Goal: Task Accomplishment & Management: Use online tool/utility

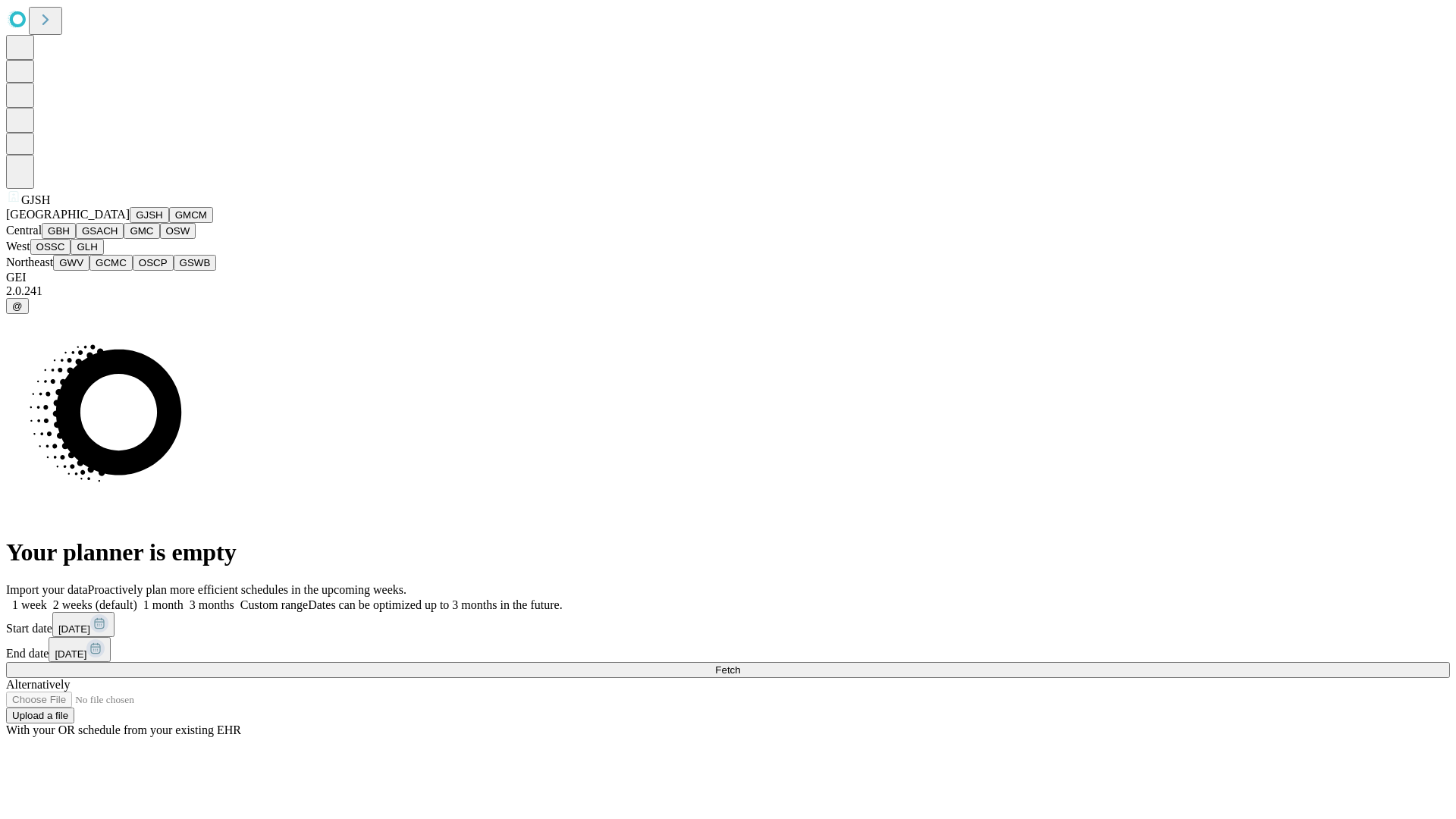
click at [129, 223] on button "GJSH" at bounding box center [149, 214] width 40 height 15
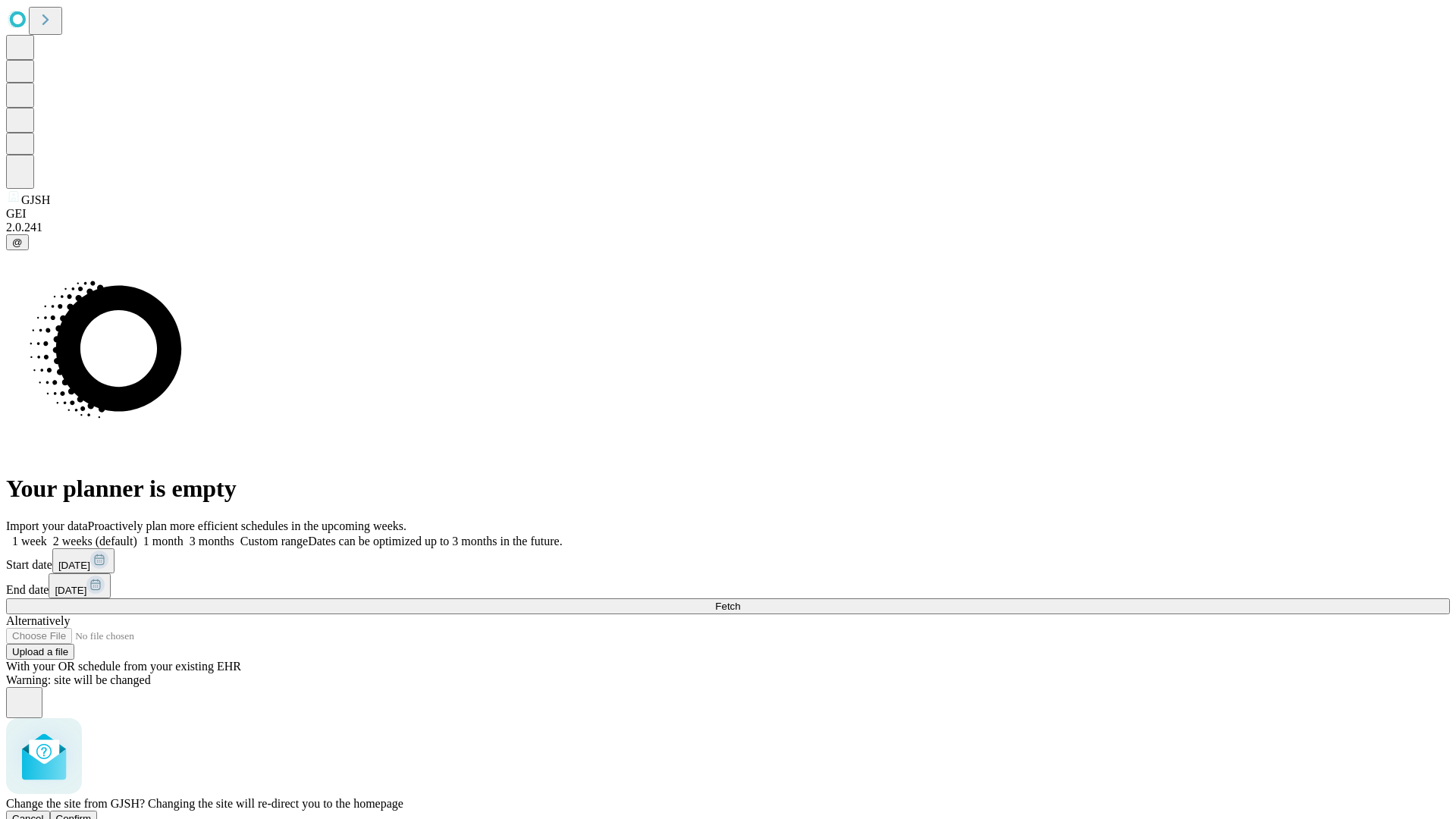
click at [92, 812] on span "Confirm" at bounding box center [73, 818] width 36 height 12
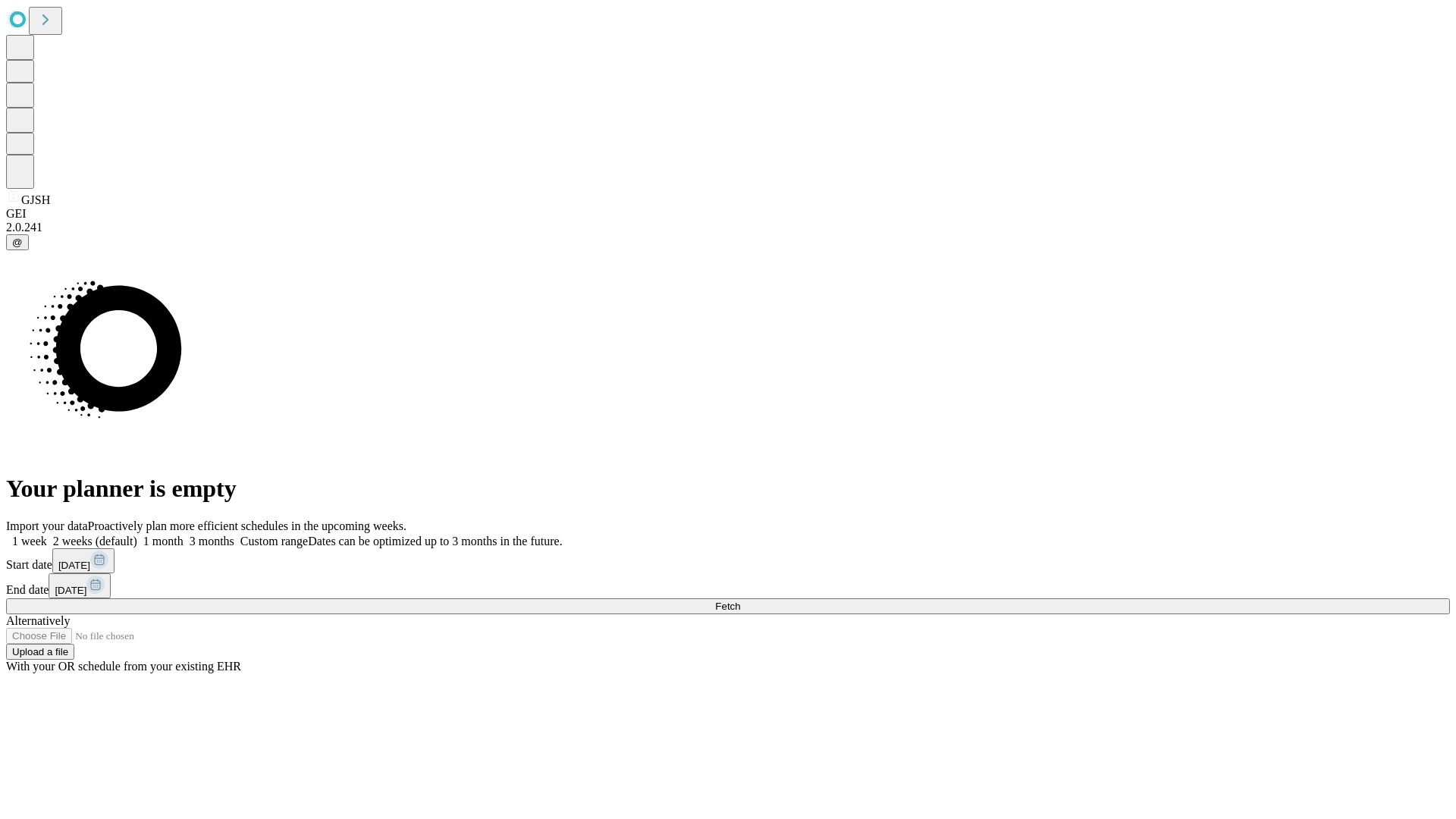
click at [183, 534] on label "1 month" at bounding box center [160, 540] width 46 height 13
click at [740, 600] on span "Fetch" at bounding box center [728, 606] width 25 height 12
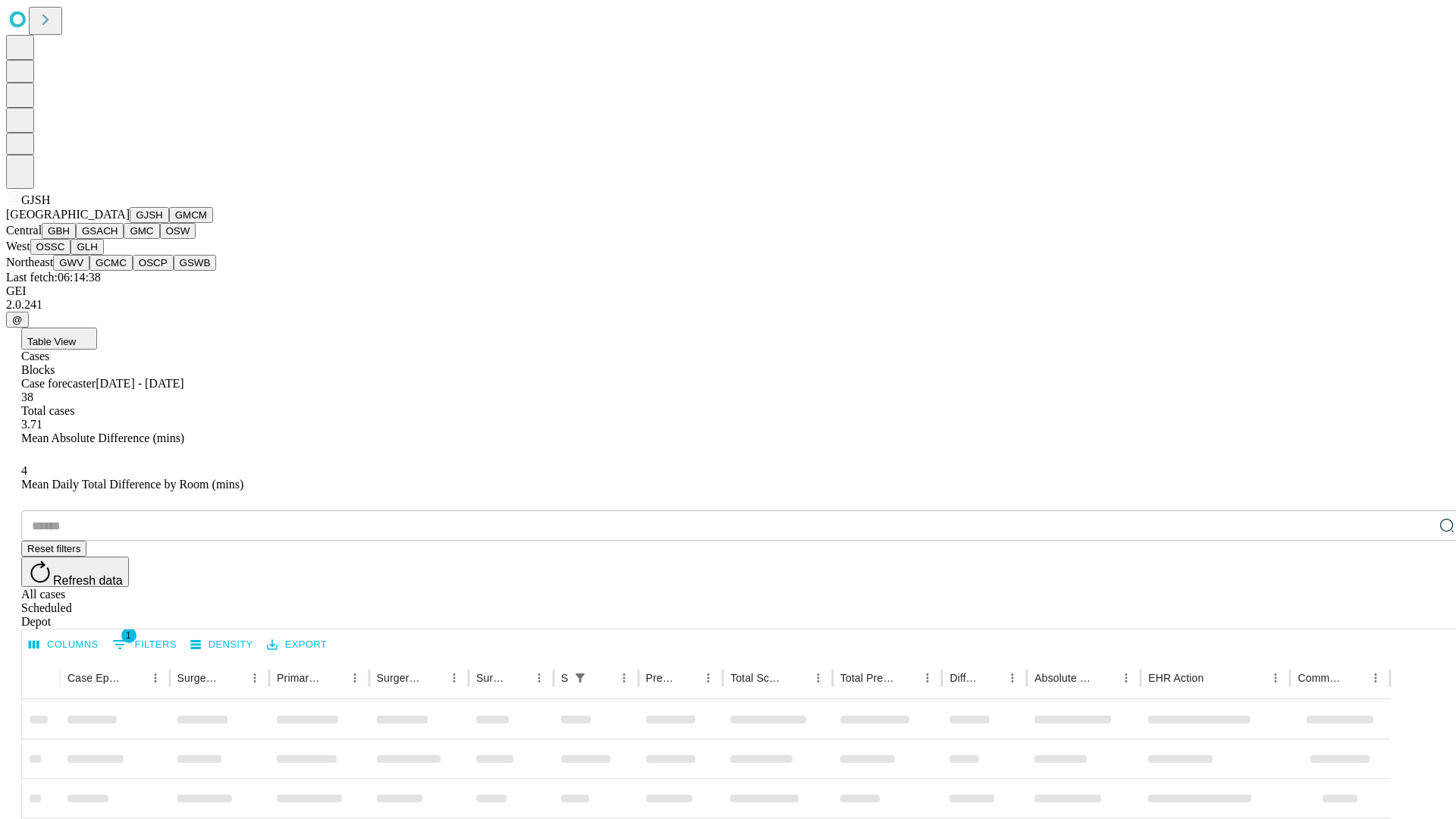
click at [169, 223] on button "GMCM" at bounding box center [191, 214] width 44 height 15
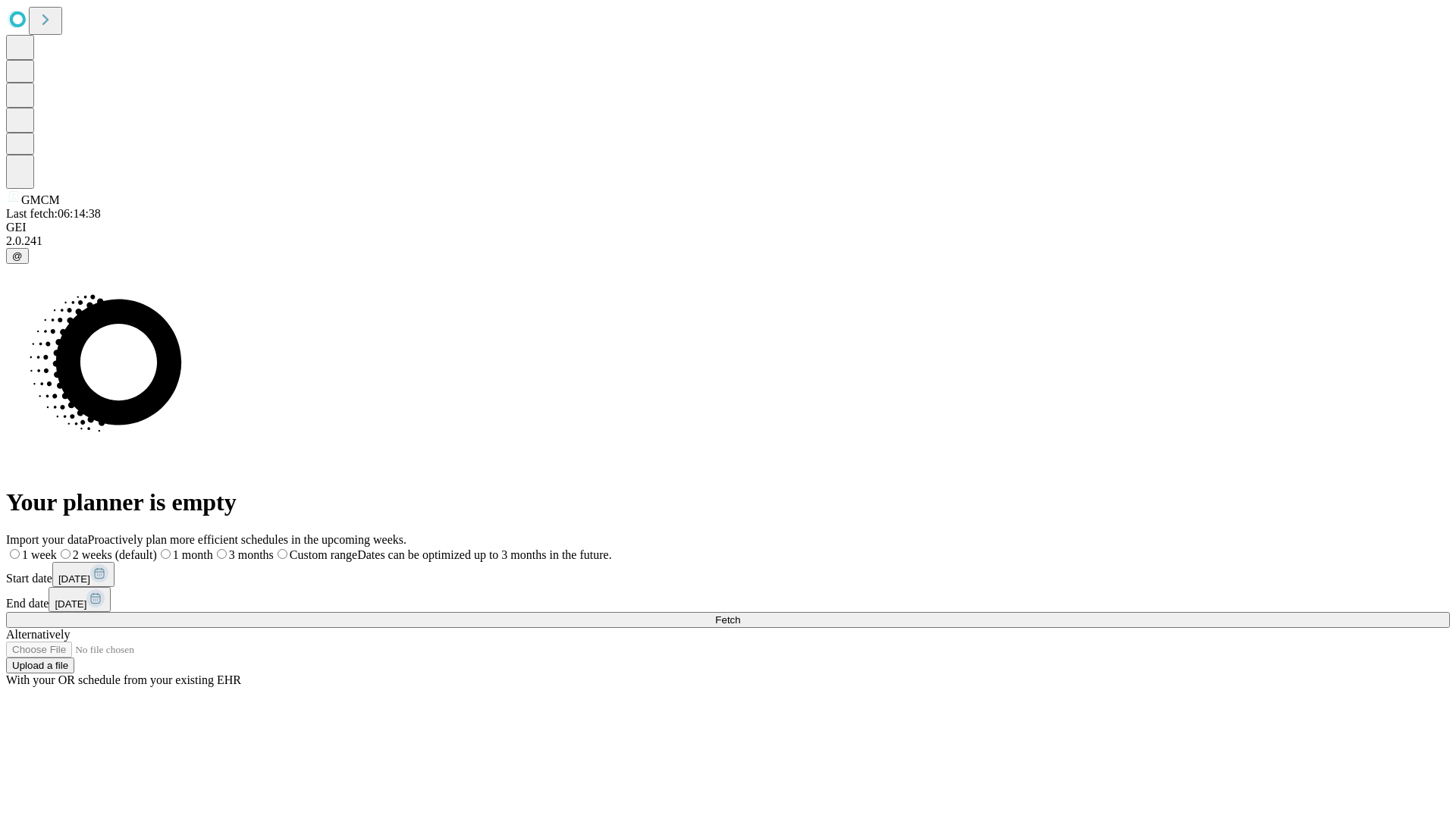
click at [740, 614] on span "Fetch" at bounding box center [728, 619] width 25 height 12
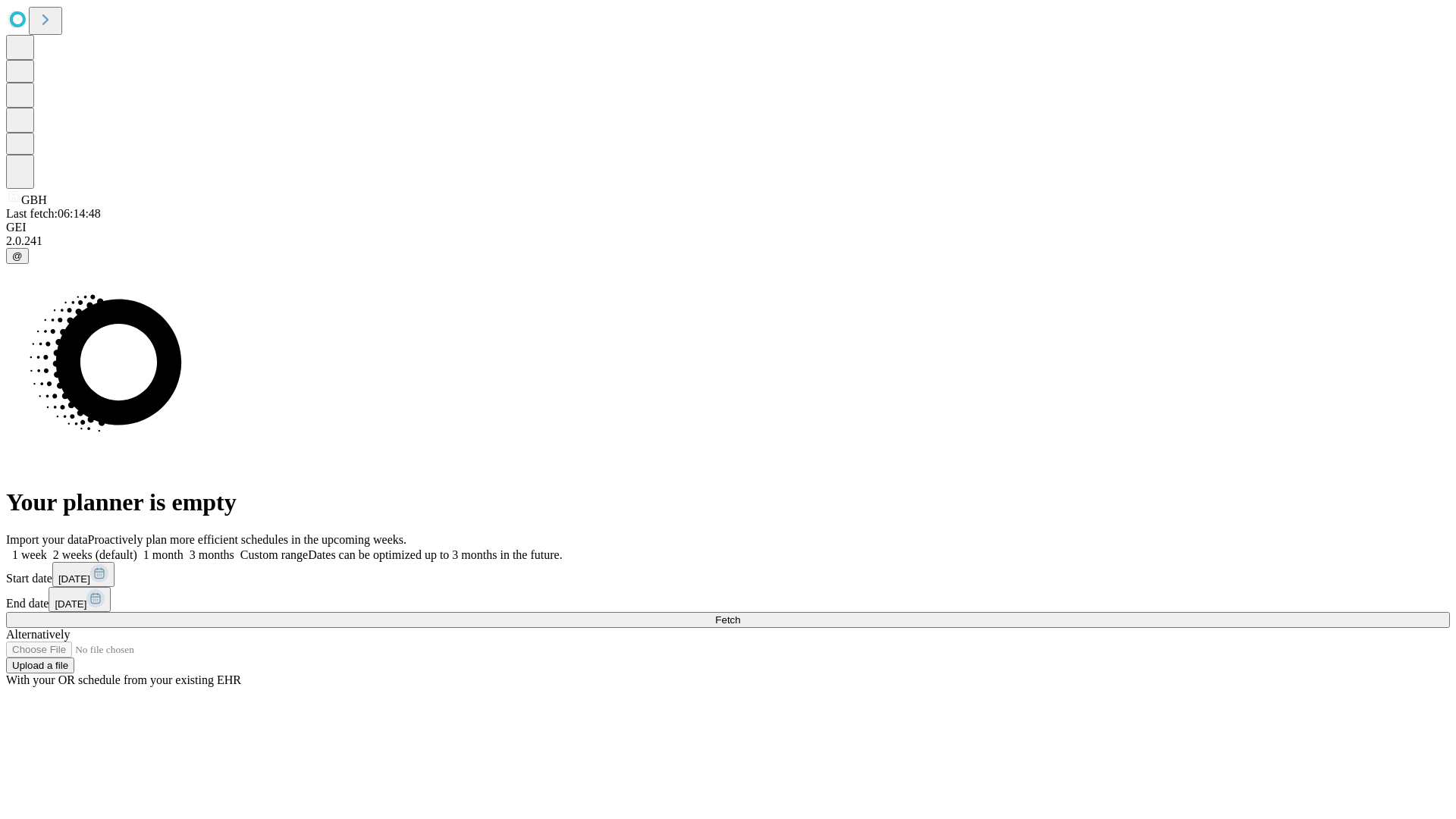
click at [740, 614] on span "Fetch" at bounding box center [728, 619] width 25 height 12
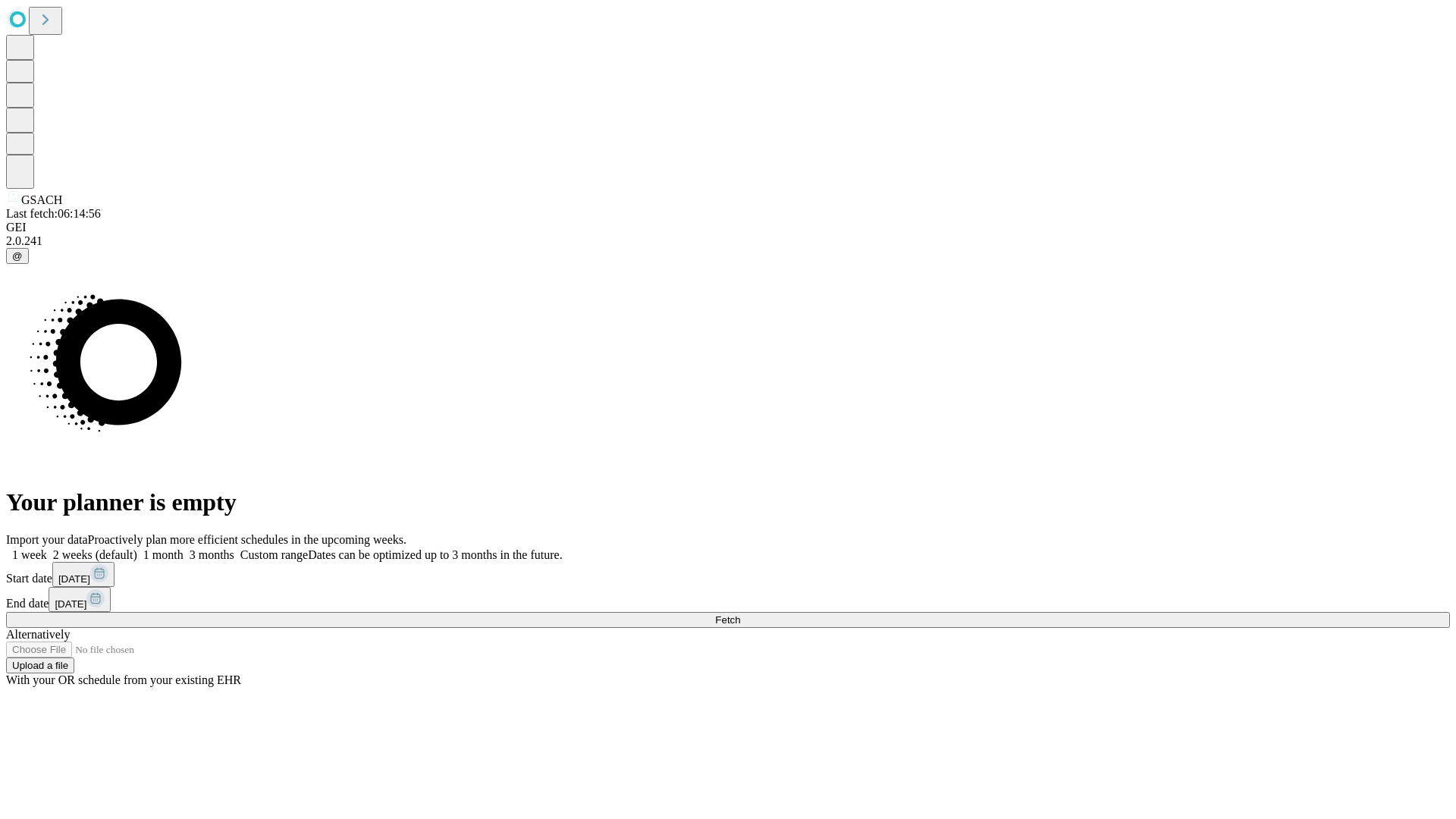
click at [183, 548] on label "1 month" at bounding box center [160, 554] width 46 height 13
click at [740, 614] on span "Fetch" at bounding box center [728, 619] width 25 height 12
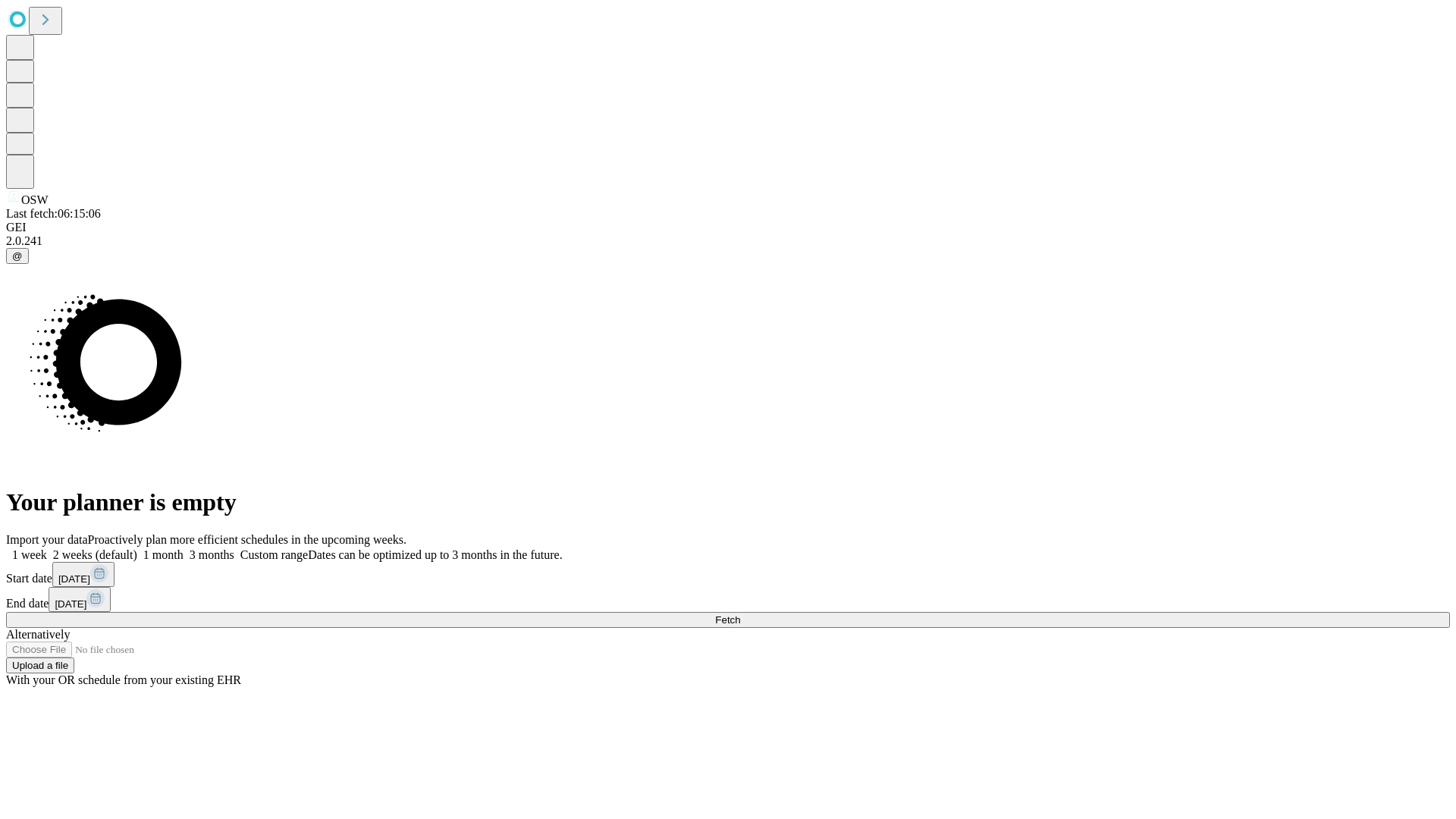
click at [740, 614] on span "Fetch" at bounding box center [728, 619] width 25 height 12
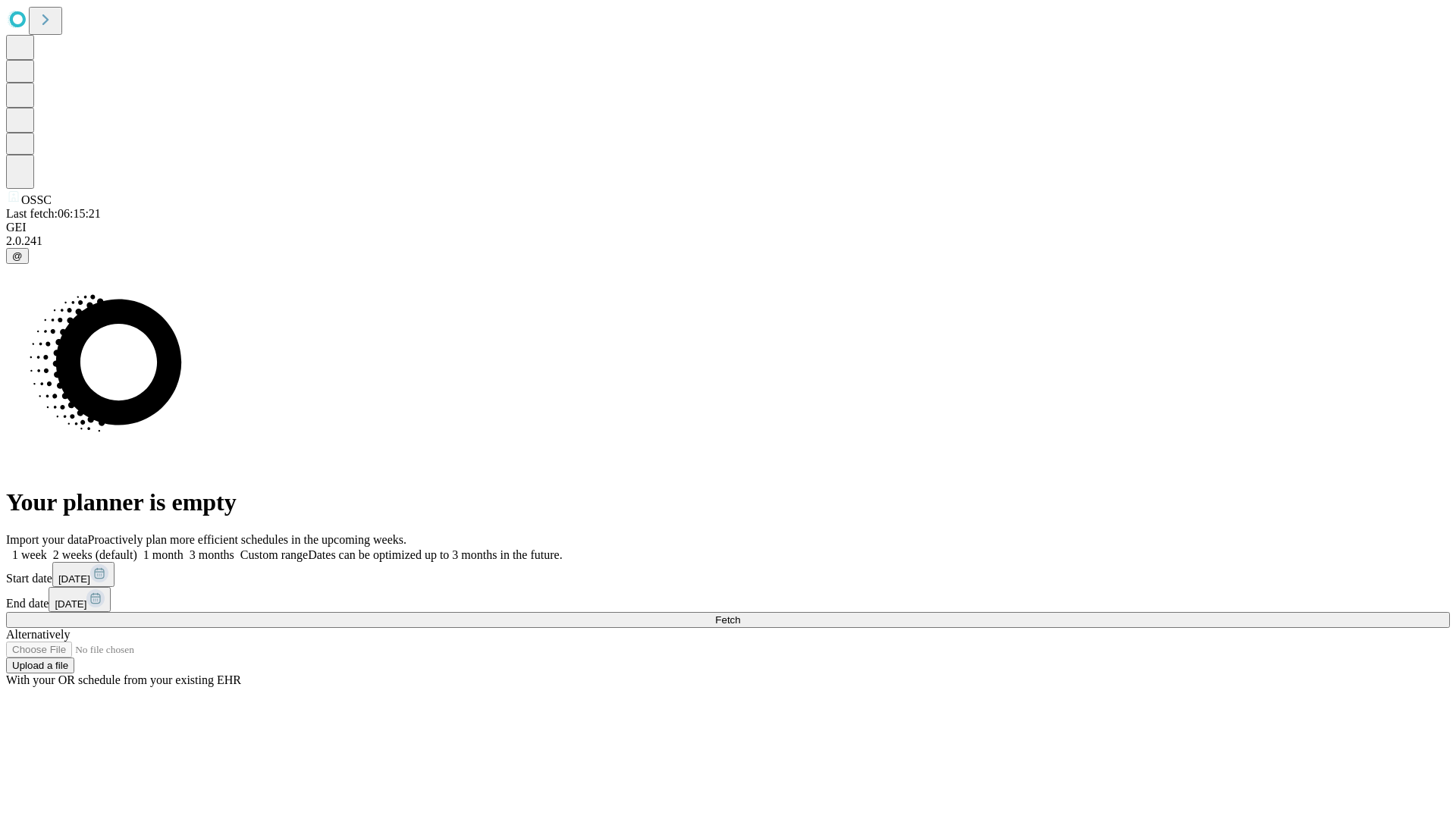
click at [740, 614] on span "Fetch" at bounding box center [728, 619] width 25 height 12
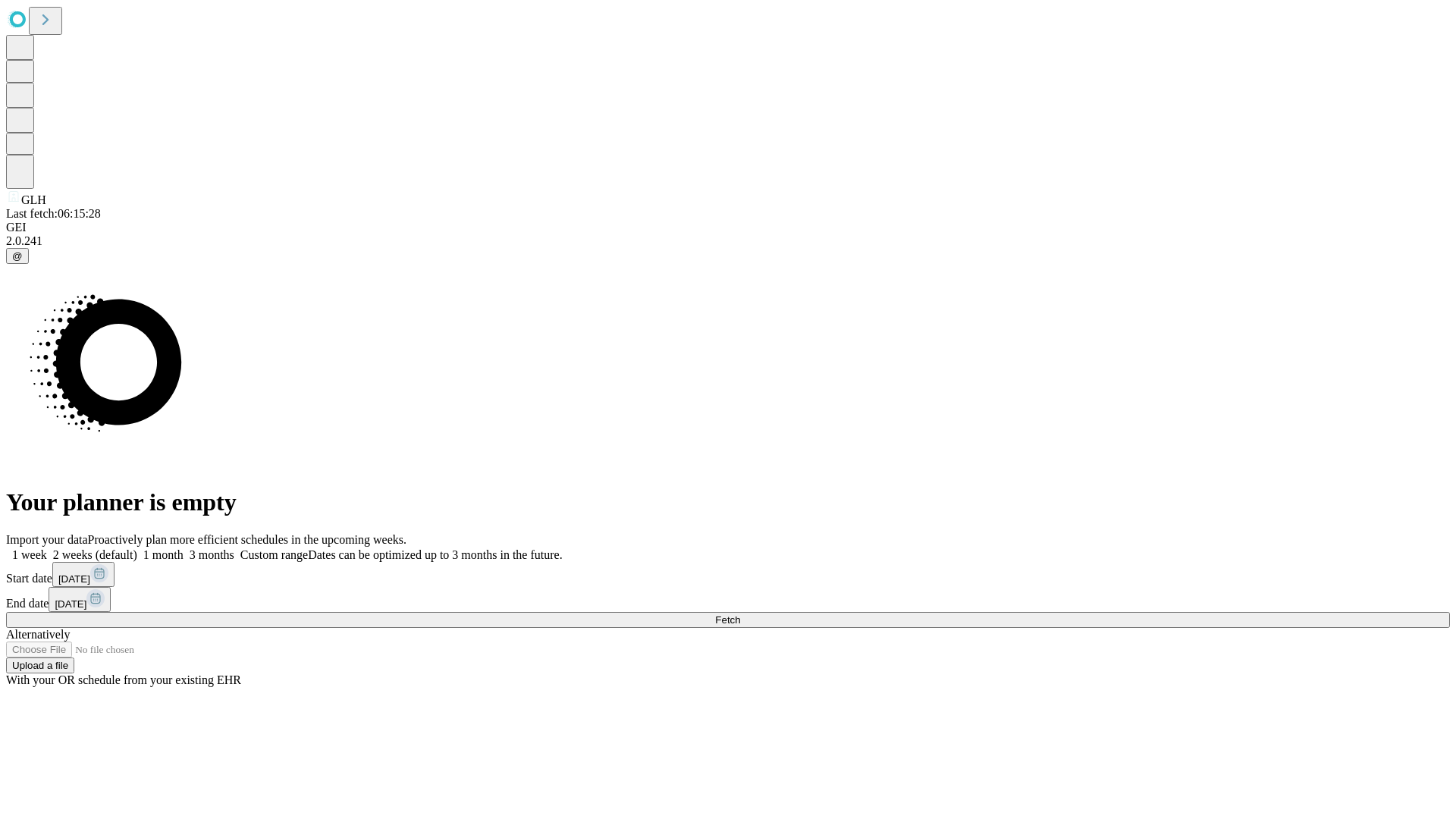
click at [183, 548] on label "1 month" at bounding box center [160, 554] width 46 height 13
click at [740, 614] on span "Fetch" at bounding box center [728, 619] width 25 height 12
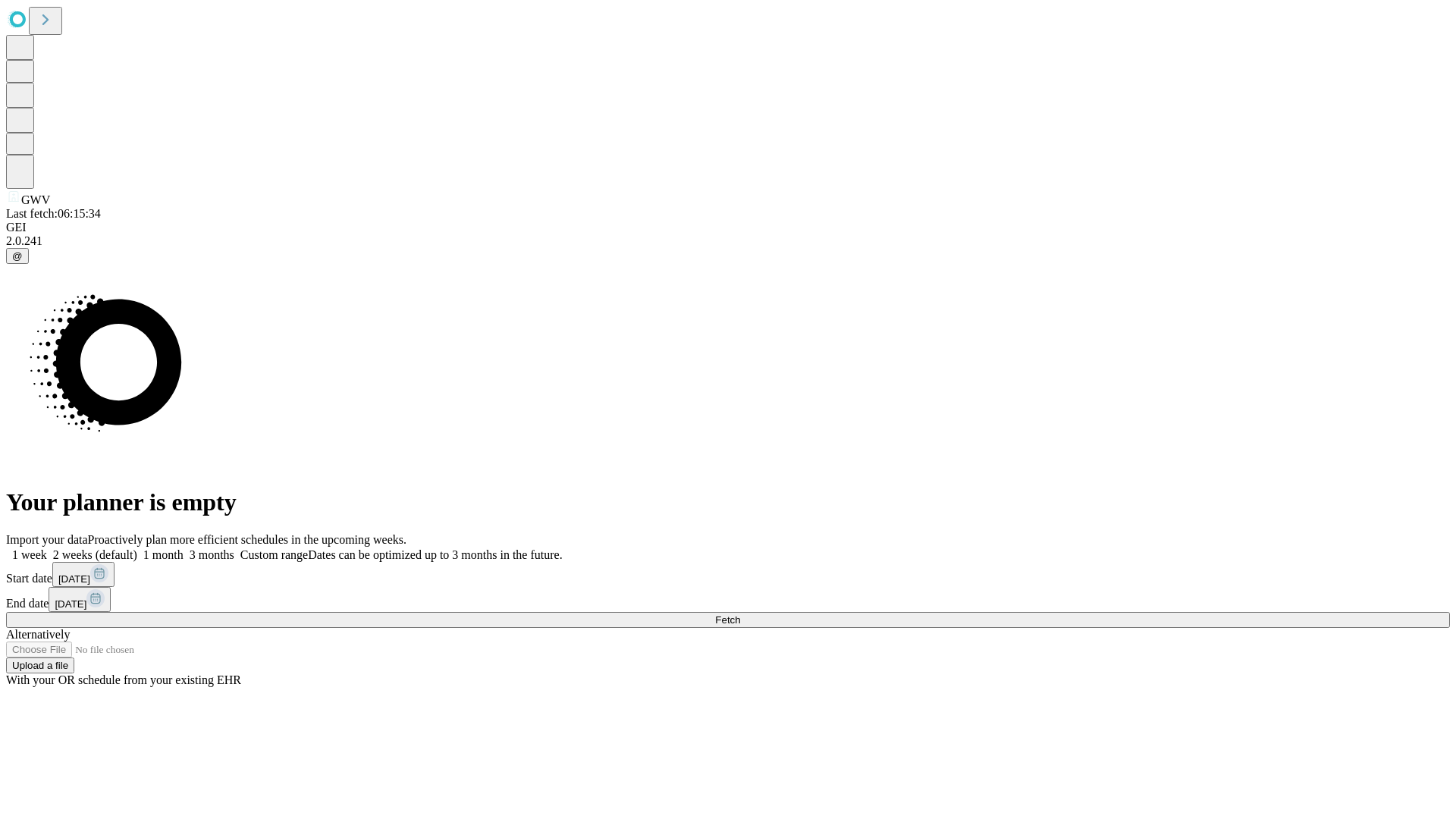
click at [183, 548] on label "1 month" at bounding box center [160, 554] width 46 height 13
click at [740, 614] on span "Fetch" at bounding box center [728, 619] width 25 height 12
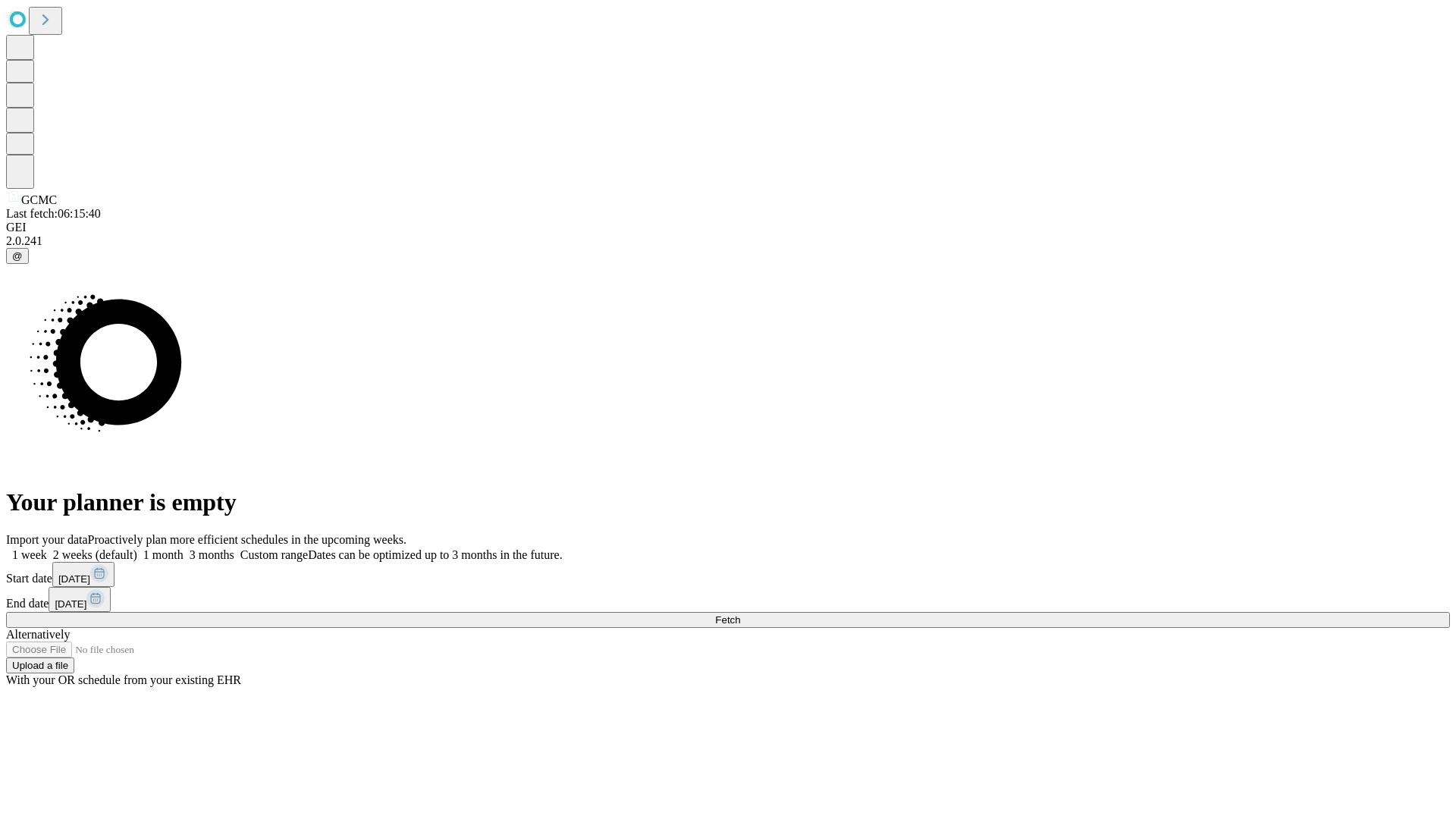
click at [183, 548] on label "1 month" at bounding box center [160, 554] width 46 height 13
click at [740, 614] on span "Fetch" at bounding box center [728, 619] width 25 height 12
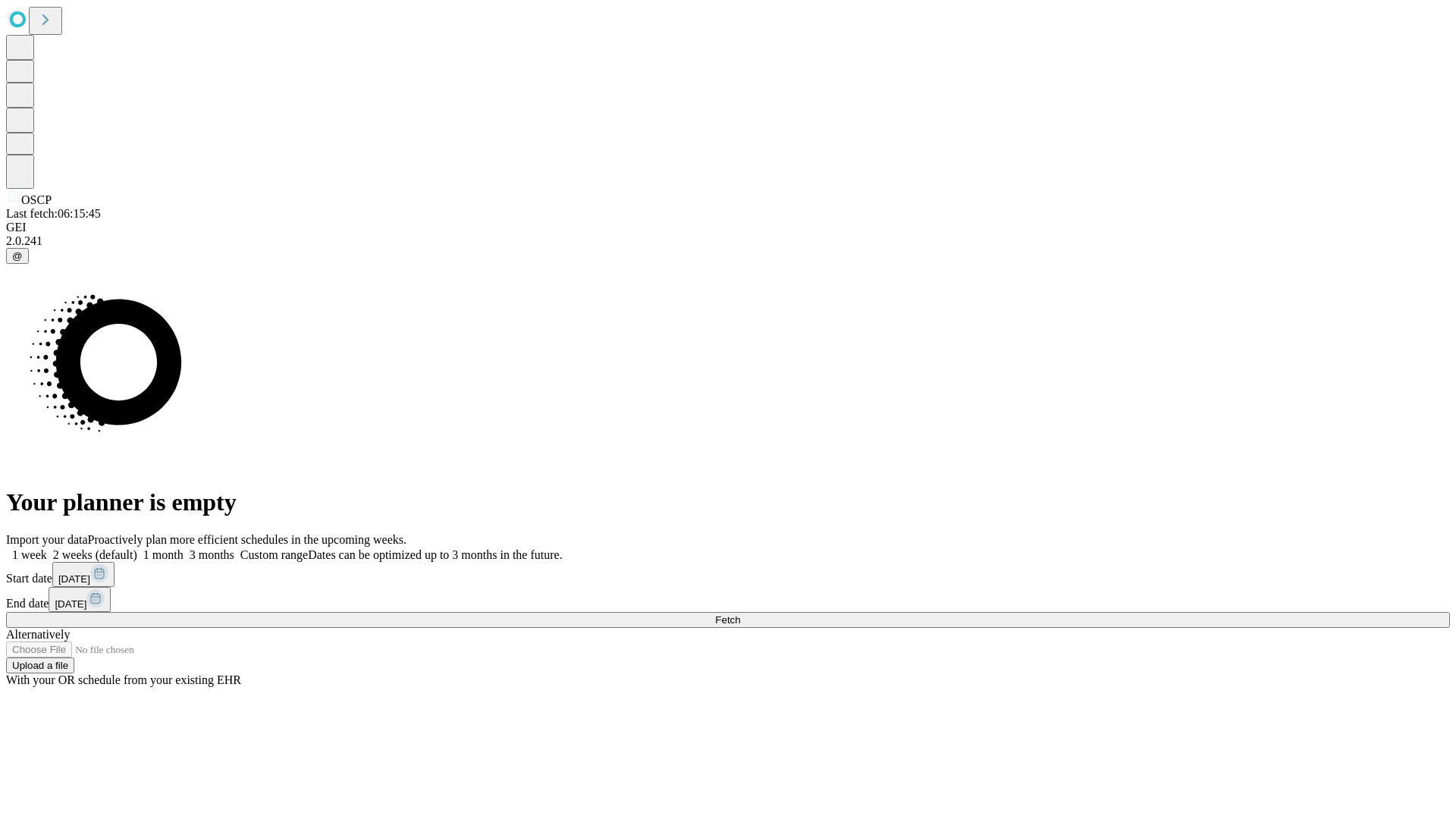
click at [183, 548] on label "1 month" at bounding box center [160, 554] width 46 height 13
click at [740, 614] on span "Fetch" at bounding box center [728, 619] width 25 height 12
